Goal: Entertainment & Leisure: Consume media (video, audio)

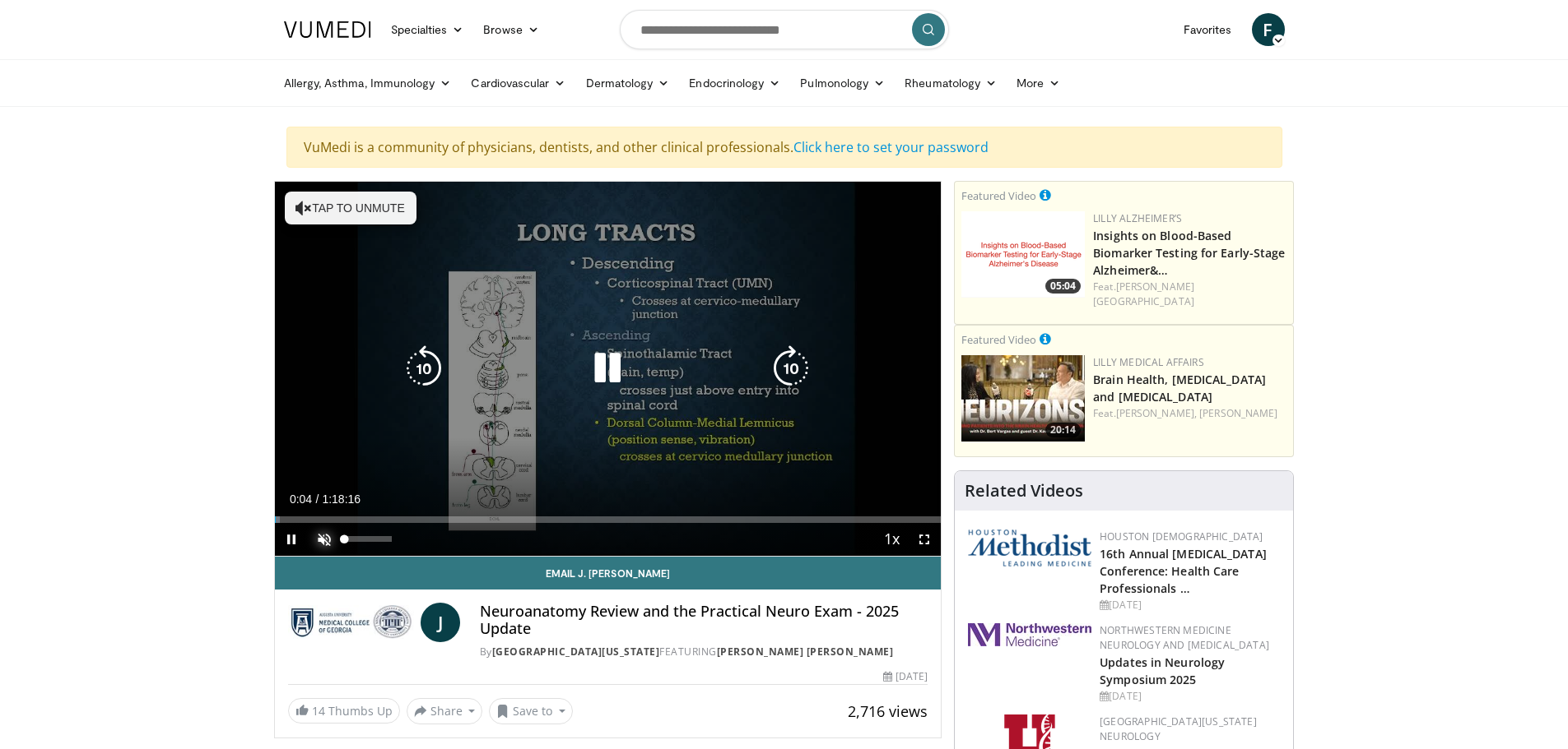
click at [320, 541] on span "Video Player" at bounding box center [325, 540] width 33 height 33
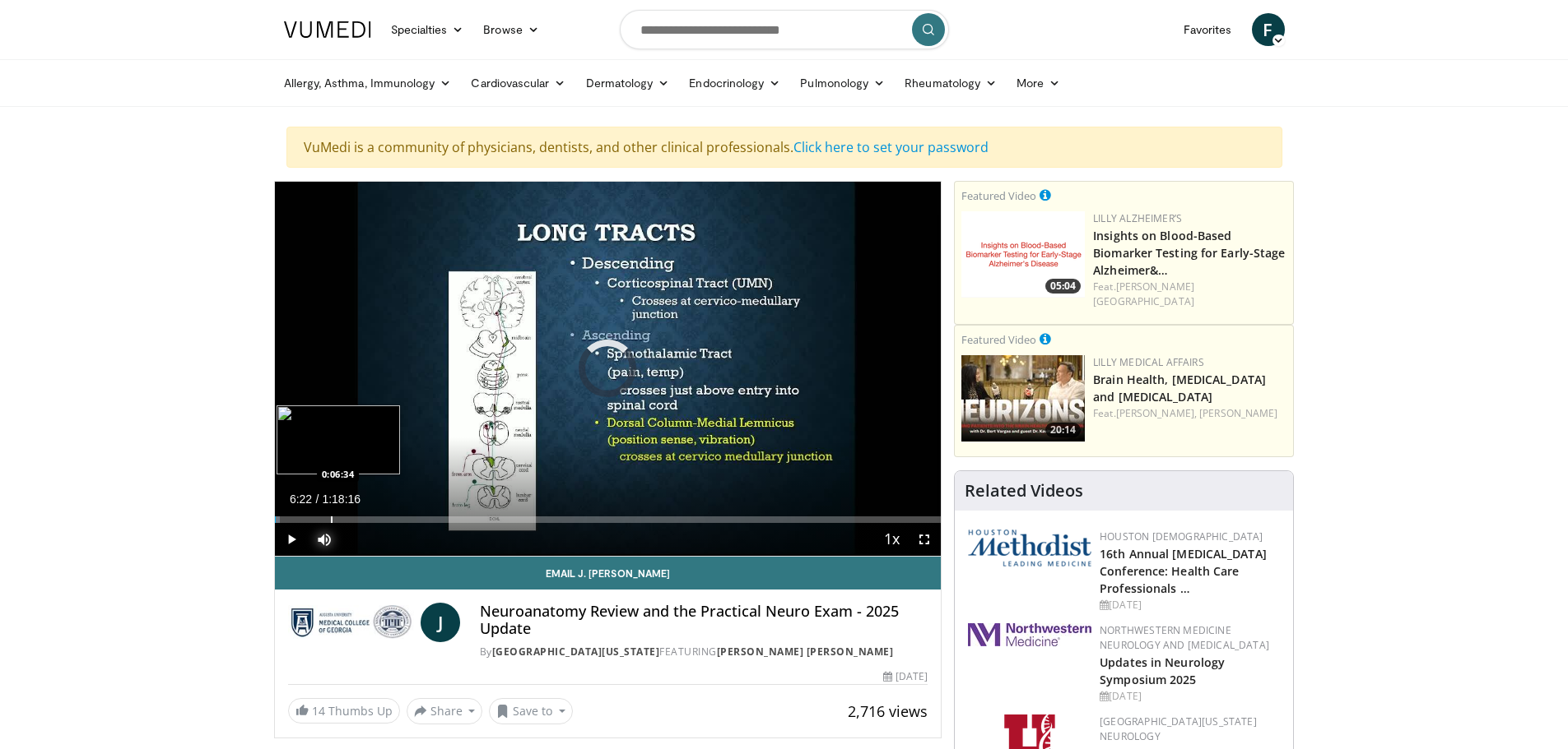
click at [328, 519] on div "Loaded : 0.84% 0:06:22 0:06:34" at bounding box center [608, 520] width 666 height 7
